Goal: Check status: Check status

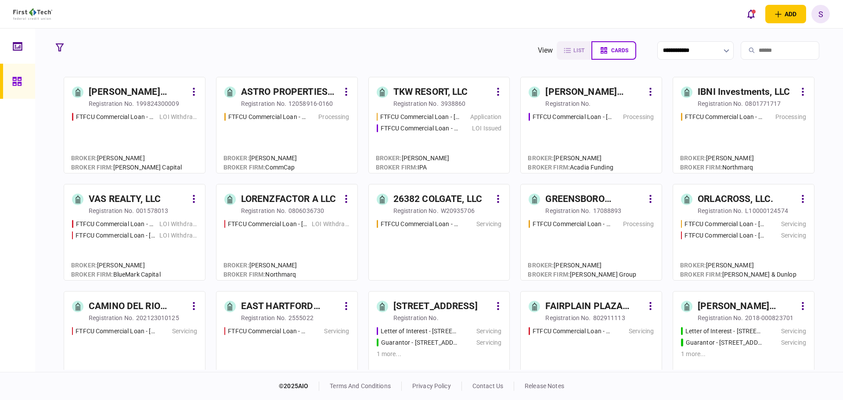
click at [753, 52] on input "search" at bounding box center [779, 50] width 79 height 18
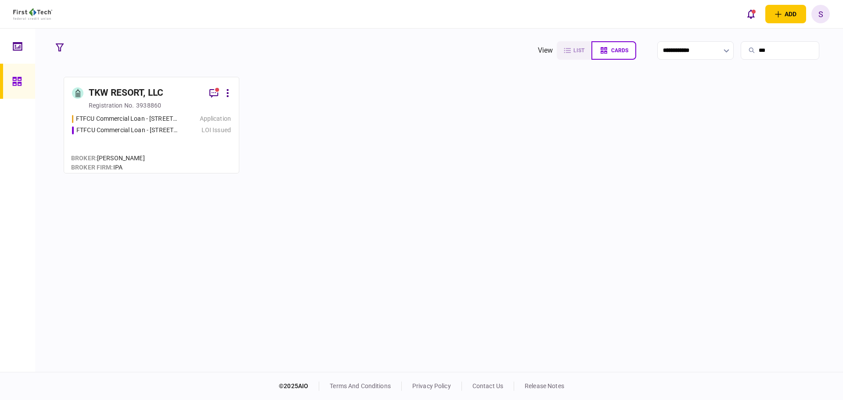
type input "***"
click at [158, 103] on div "3938860" at bounding box center [148, 105] width 25 height 9
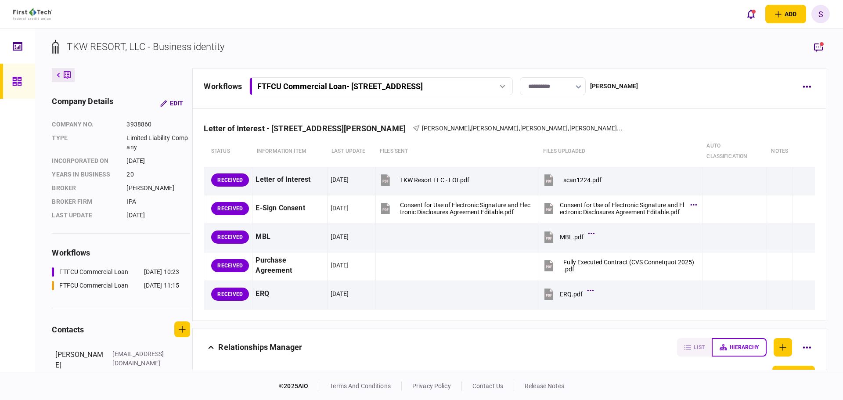
click at [504, 86] on icon at bounding box center [502, 87] width 5 height 4
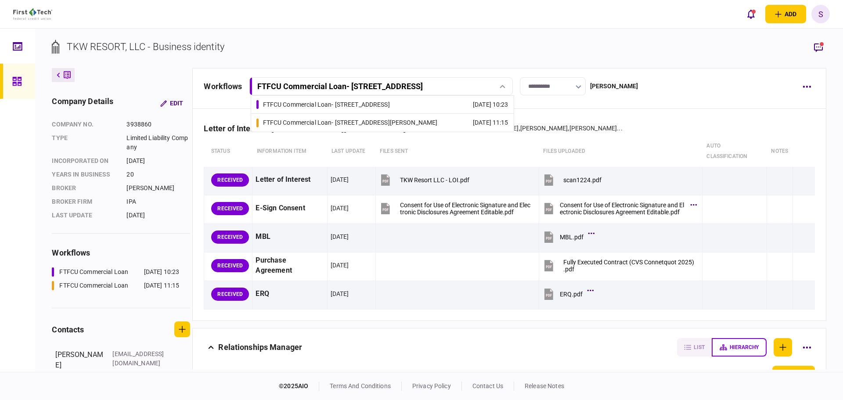
click at [455, 124] on link "FTFCU Commercial Loan - [STREET_ADDRESS][PERSON_NAME] [DATE] 11:15" at bounding box center [382, 123] width 252 height 18
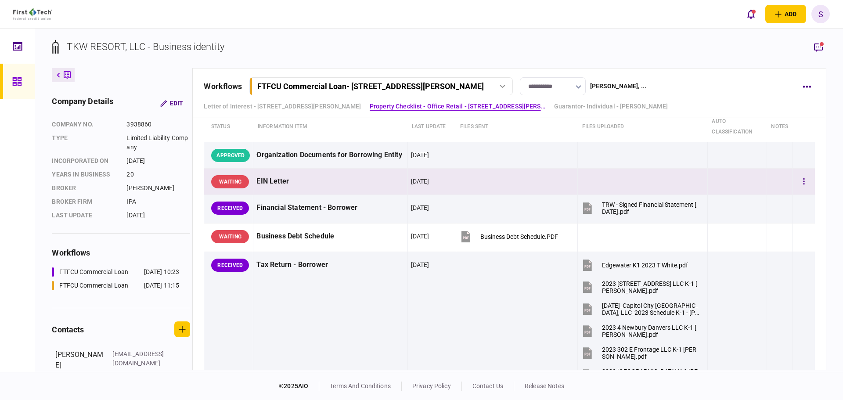
scroll to position [219, 0]
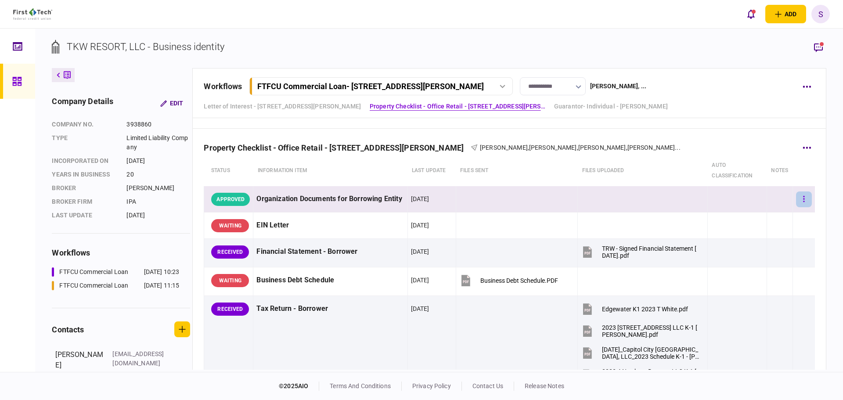
click at [803, 199] on icon "button" at bounding box center [803, 199] width 1 height 6
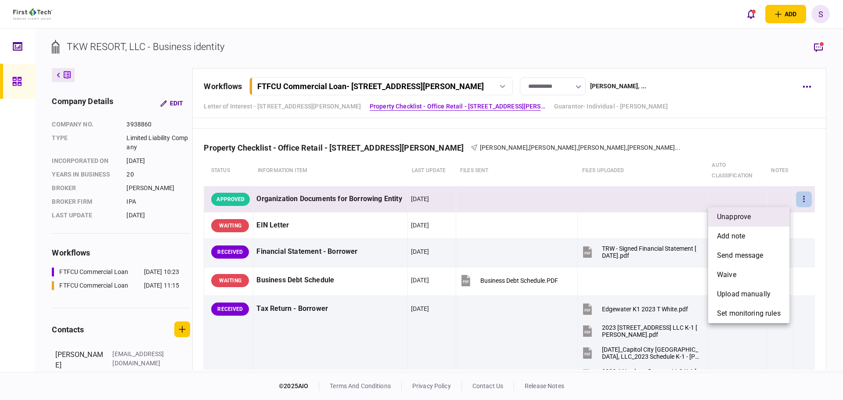
click at [748, 217] on span "unapprove" at bounding box center [734, 217] width 34 height 11
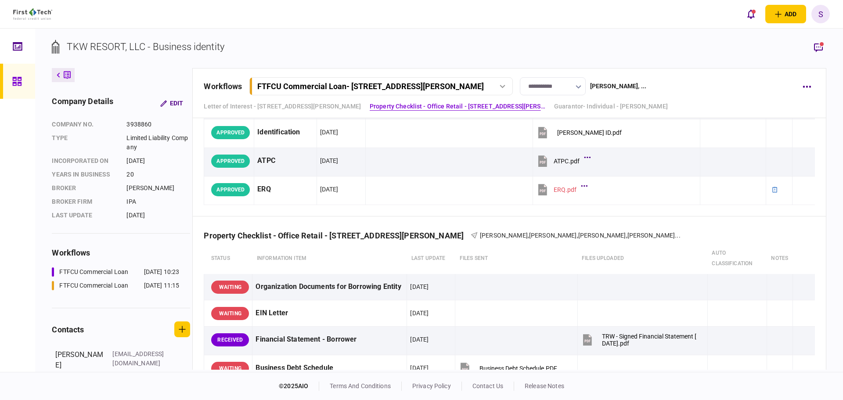
scroll to position [0, 0]
